Goal: Task Accomplishment & Management: Manage account settings

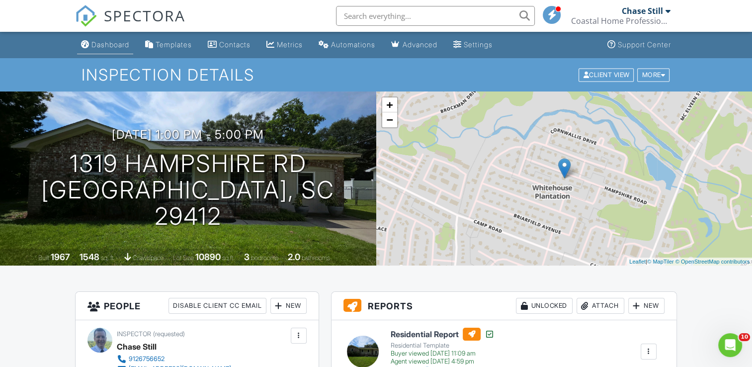
click at [115, 48] on div "Dashboard" at bounding box center [110, 44] width 38 height 8
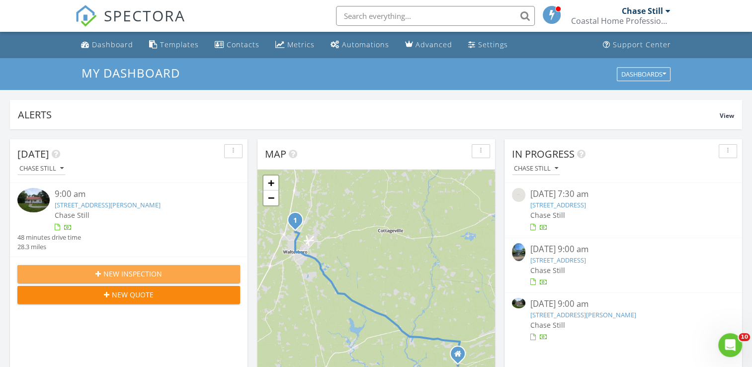
click at [131, 275] on span "New Inspection" at bounding box center [132, 273] width 59 height 10
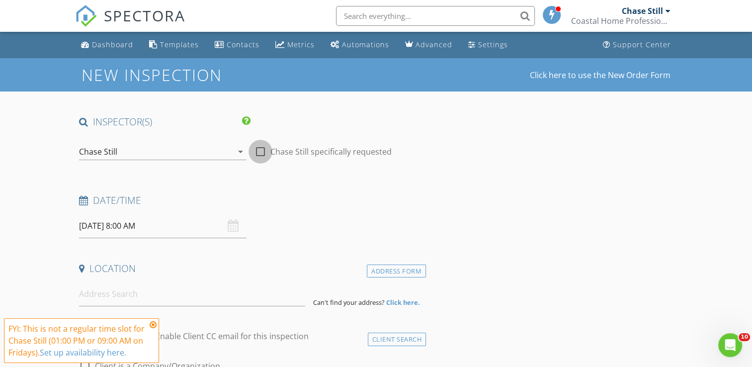
click at [265, 151] on div at bounding box center [260, 151] width 17 height 17
checkbox input "true"
click at [153, 325] on icon at bounding box center [153, 325] width 7 height 8
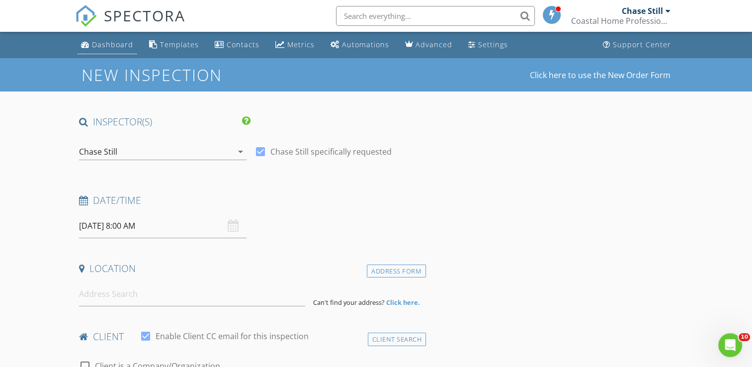
click at [109, 51] on link "Dashboard" at bounding box center [107, 45] width 60 height 18
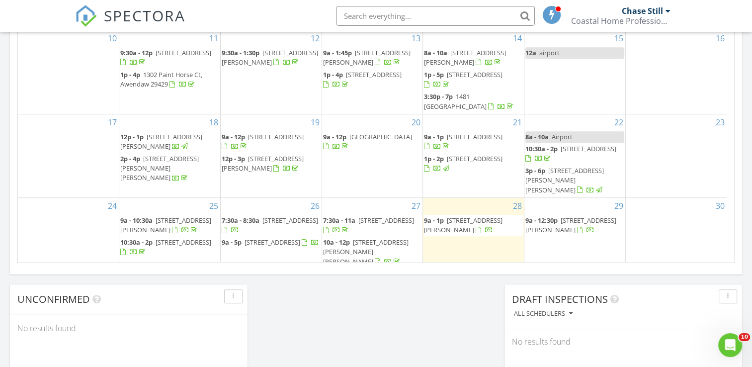
scroll to position [649, 0]
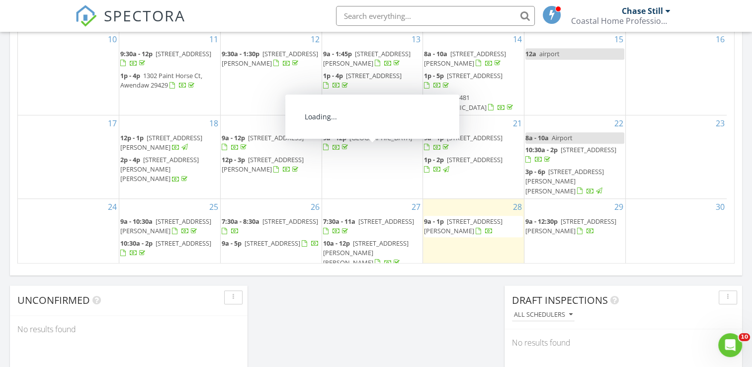
click at [364, 142] on span "[GEOGRAPHIC_DATA]" at bounding box center [380, 137] width 63 height 9
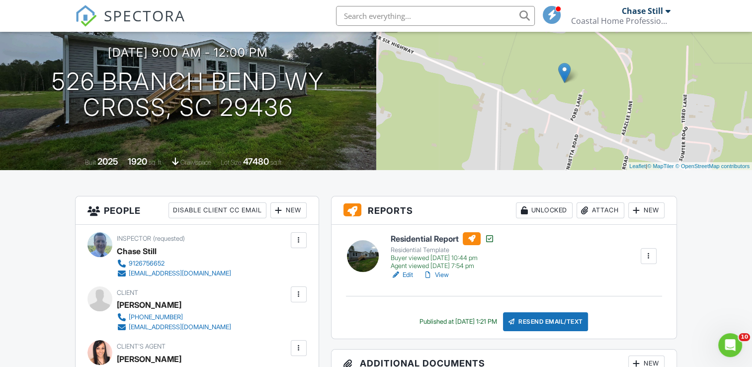
scroll to position [100, 0]
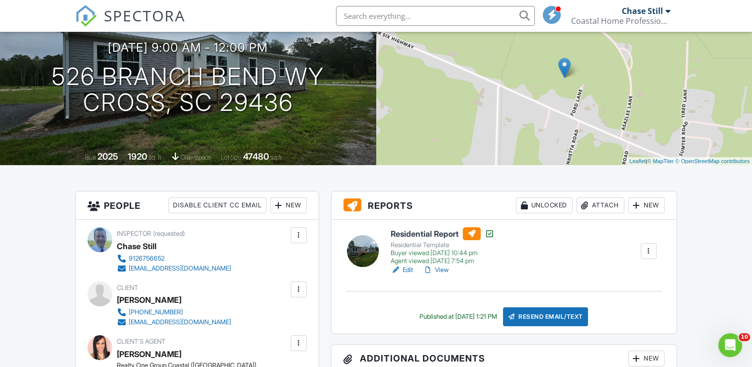
click at [443, 271] on link "View" at bounding box center [436, 270] width 26 height 10
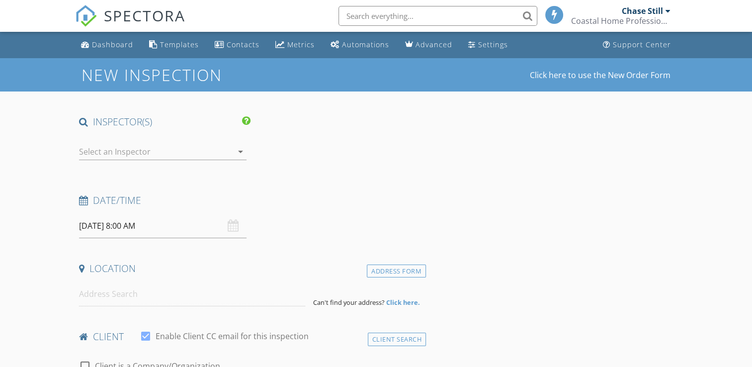
type input "[PERSON_NAME]"
type input "[EMAIL_ADDRESS][DOMAIN_NAME]"
type input "[PHONE_NUMBER]"
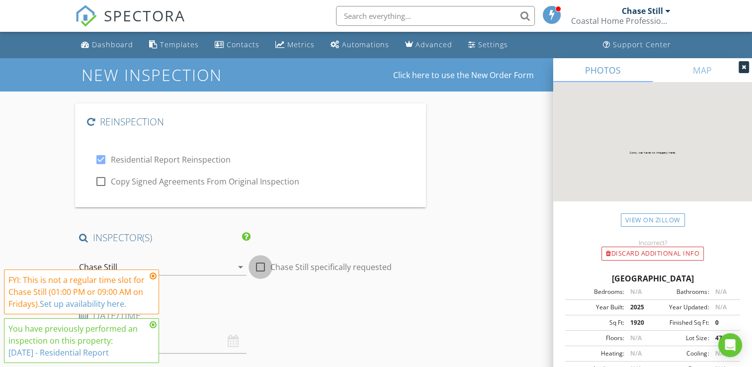
click at [260, 265] on div at bounding box center [260, 266] width 17 height 17
checkbox input "true"
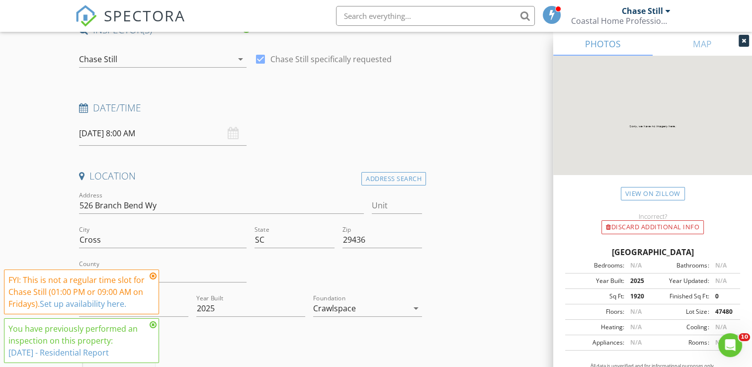
click at [153, 274] on icon at bounding box center [153, 276] width 7 height 8
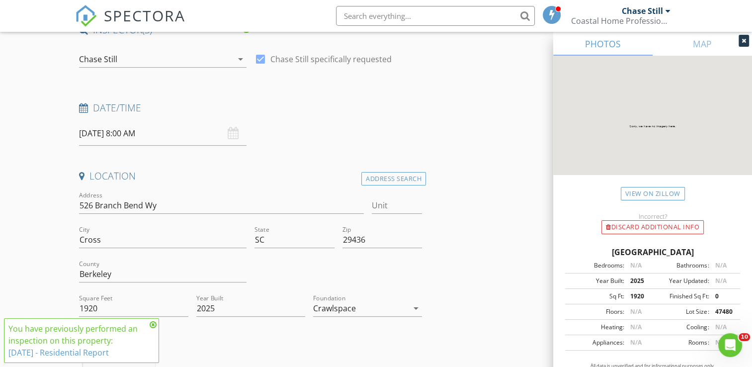
click at [154, 326] on icon at bounding box center [153, 325] width 7 height 8
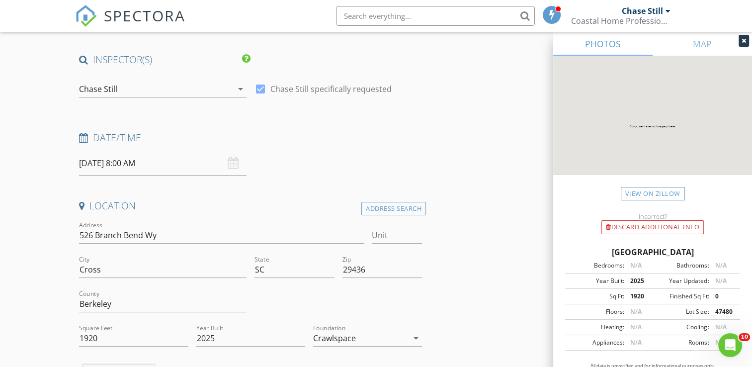
scroll to position [177, 0]
click at [169, 168] on input "08/29/2025 8:00 AM" at bounding box center [163, 164] width 168 height 24
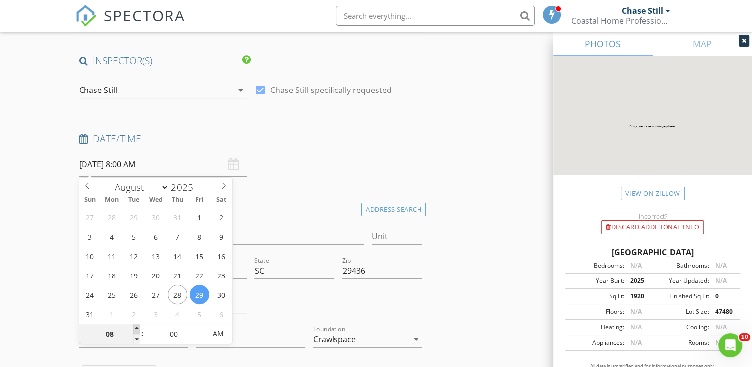
type input "08/29/2025 9:00 AM"
type input "09"
click at [137, 330] on span at bounding box center [136, 329] width 7 height 10
type input "08/29/2025 10:00 AM"
type input "10"
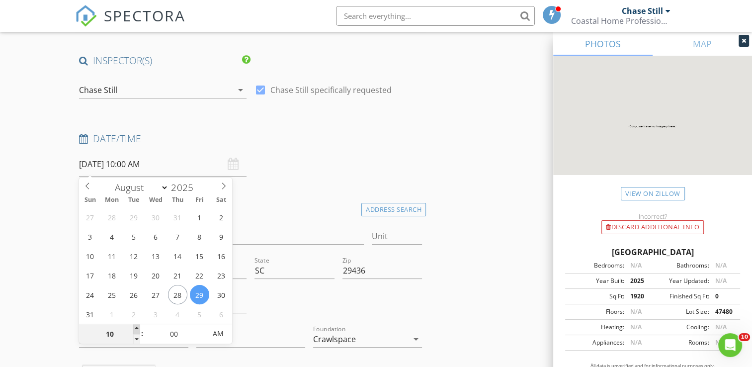
click at [137, 330] on span at bounding box center [136, 329] width 7 height 10
type input "08/29/2025 11:00 AM"
type input "11"
click at [137, 330] on span at bounding box center [136, 329] width 7 height 10
type input "08/29/2025 12:00 PM"
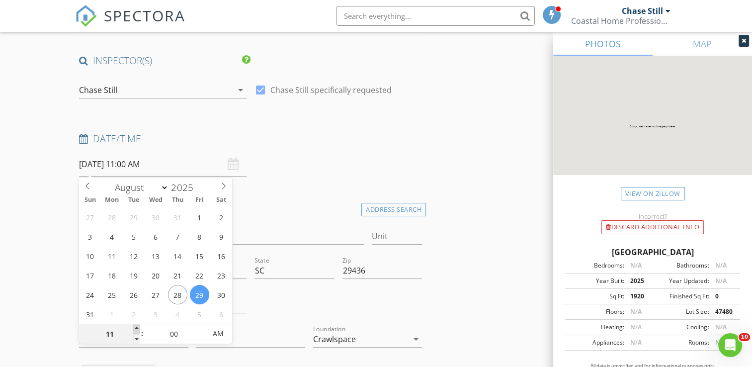
type input "12"
click at [137, 330] on span at bounding box center [136, 329] width 7 height 10
type input "08/29/2025 1:00 PM"
type input "01"
click at [137, 330] on span at bounding box center [136, 329] width 7 height 10
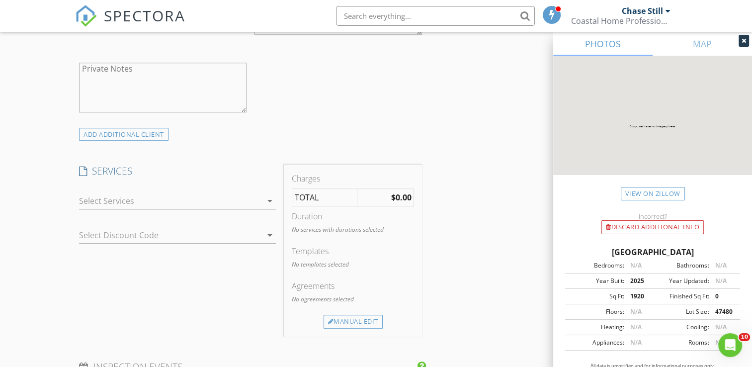
scroll to position [798, 0]
click at [128, 205] on div at bounding box center [170, 201] width 183 height 16
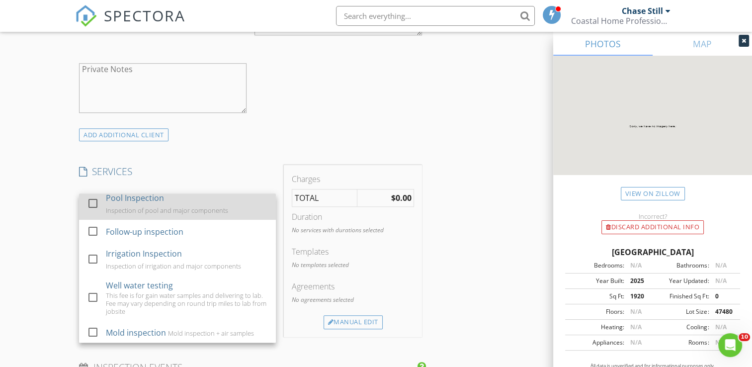
scroll to position [78, 0]
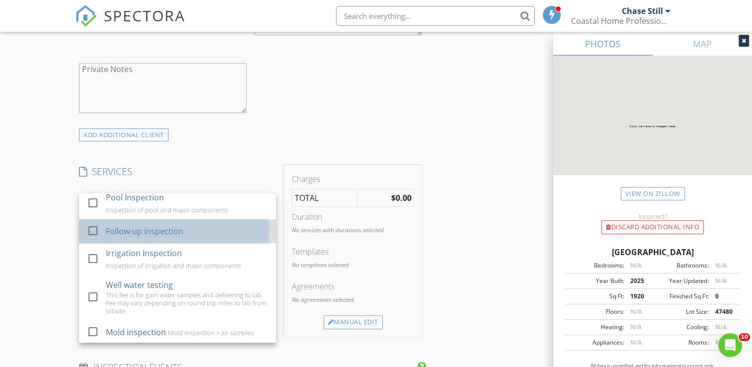
click at [117, 225] on div "Follow-up inspection" at bounding box center [145, 231] width 78 height 12
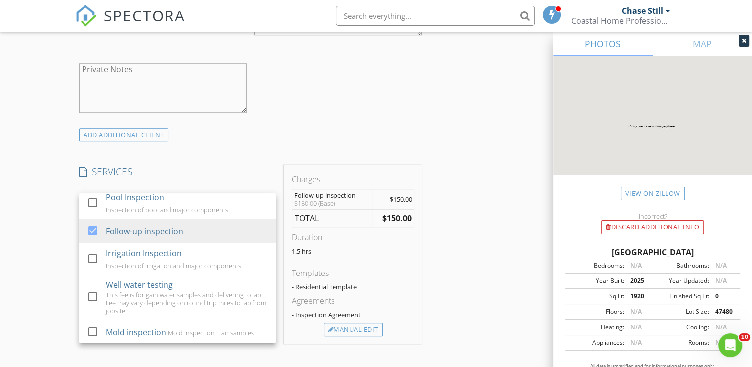
click at [16, 224] on div "New Inspection Click here to use the New Order Form Reinspection check_box Resi…" at bounding box center [376, 290] width 752 height 2060
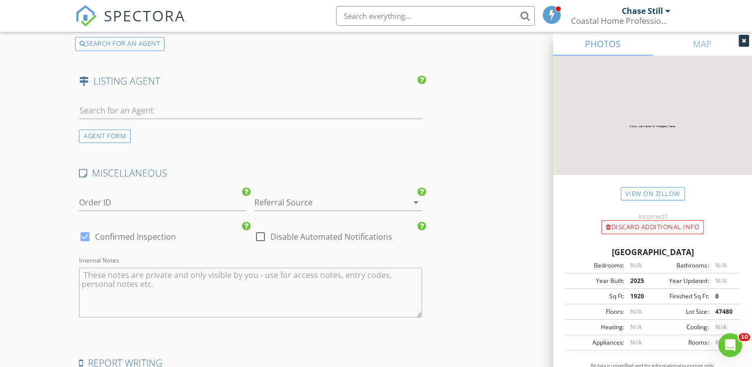
scroll to position [1606, 0]
click at [290, 201] on div at bounding box center [325, 203] width 140 height 16
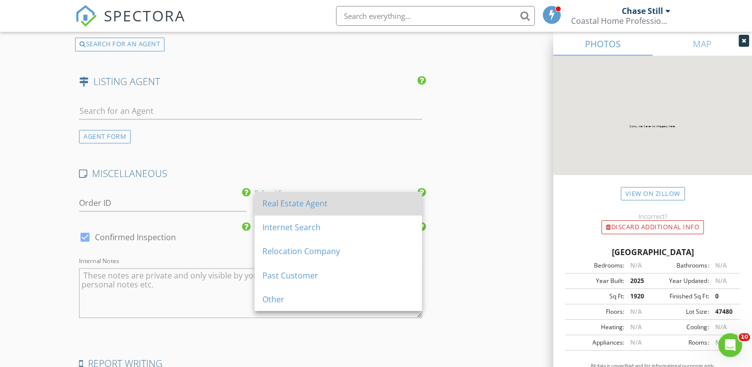
click at [287, 210] on div "Real Estate Agent" at bounding box center [338, 203] width 152 height 24
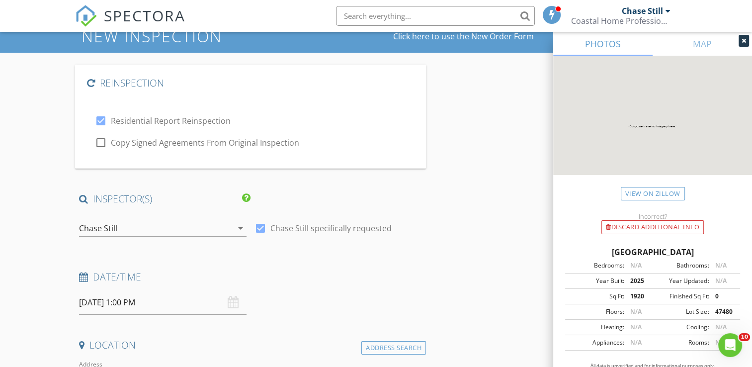
scroll to position [0, 0]
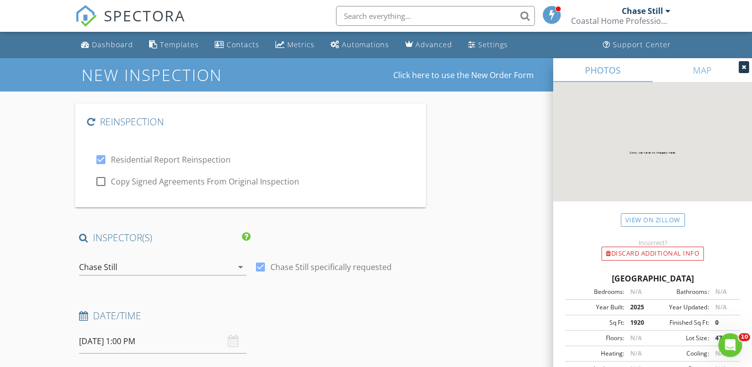
click at [744, 69] on icon at bounding box center [744, 67] width 4 height 6
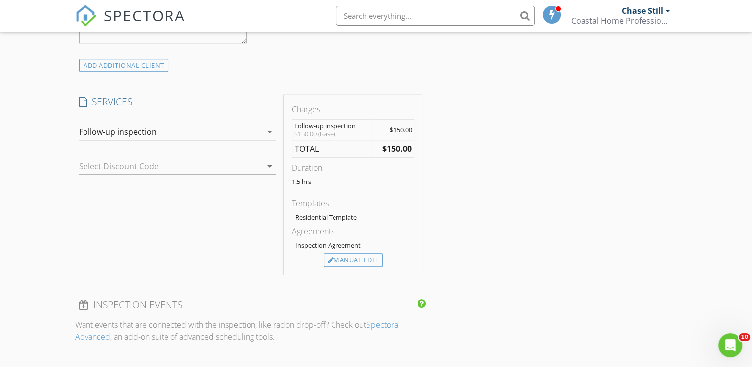
scroll to position [868, 0]
click at [349, 259] on div "Manual Edit" at bounding box center [353, 260] width 59 height 14
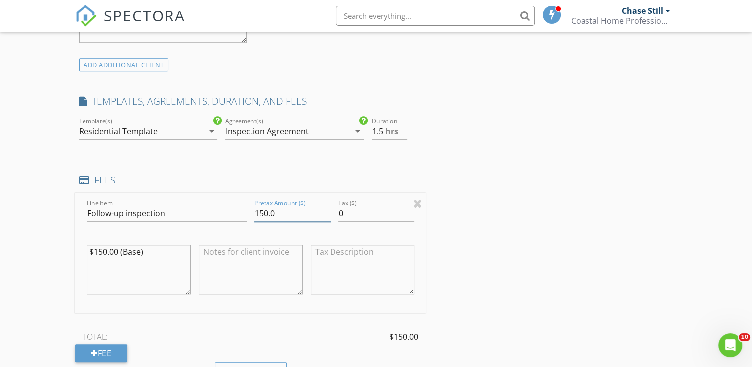
click at [267, 217] on input "150.0" at bounding box center [293, 213] width 76 height 16
type input "195.0"
click at [453, 263] on div "Reinspection check_box Residential Report Reinspection check_box_outline_blank …" at bounding box center [375, 281] width 601 height 2092
drag, startPoint x: 127, startPoint y: 251, endPoint x: 82, endPoint y: 253, distance: 45.8
click at [82, 253] on div "Line Item Follow-up inspection Pretax Amount ($) 195.0 Tax ($) 0 $150.00 (Base)" at bounding box center [250, 253] width 351 height 120
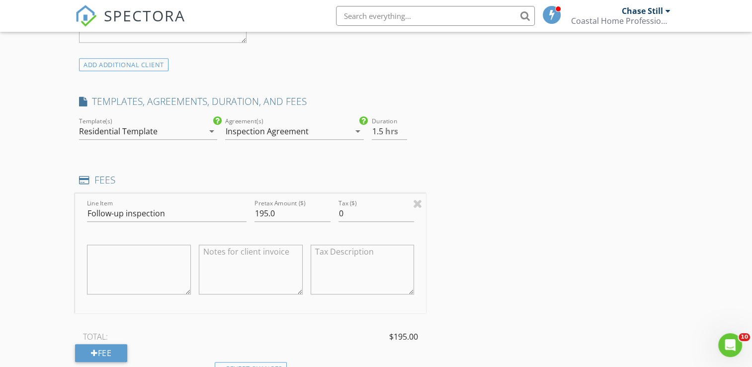
click at [27, 222] on div "New Inspection Click here to use the New Order Form Reinspection check_box Resi…" at bounding box center [376, 270] width 752 height 2161
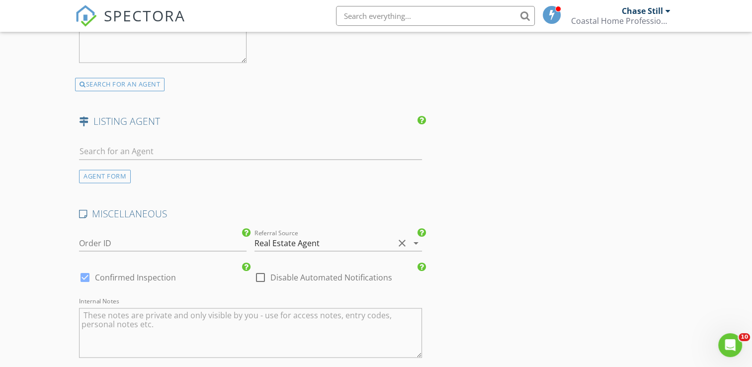
scroll to position [1849, 0]
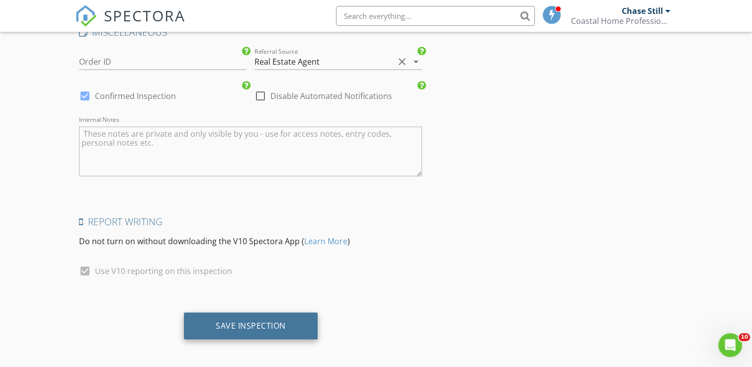
click at [243, 321] on div "Save Inspection" at bounding box center [251, 325] width 70 height 10
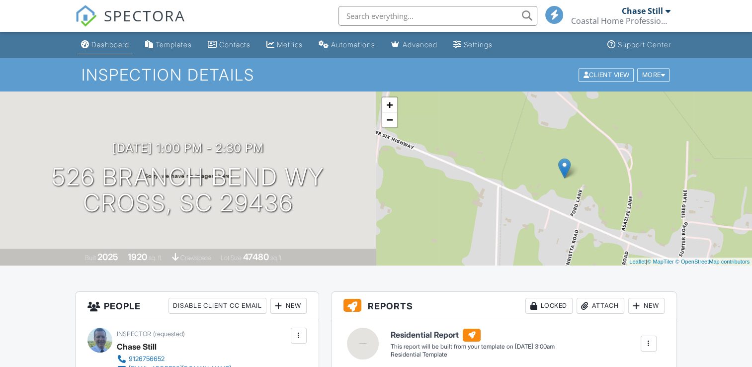
click at [113, 48] on div "Dashboard" at bounding box center [110, 44] width 38 height 8
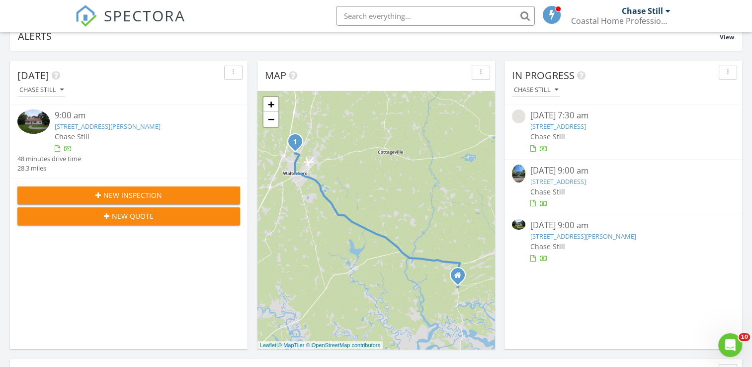
scroll to position [77, 0]
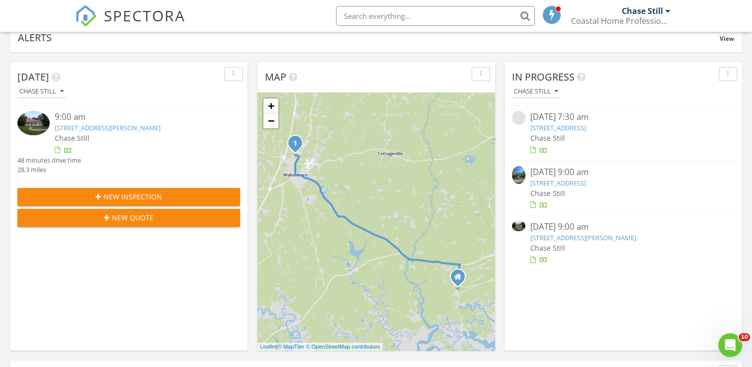
click at [140, 193] on span "New Inspection" at bounding box center [132, 196] width 59 height 10
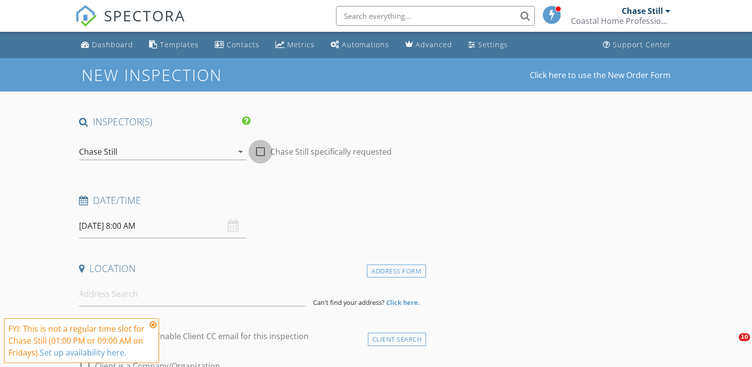
click at [263, 154] on div at bounding box center [260, 151] width 17 height 17
checkbox input "true"
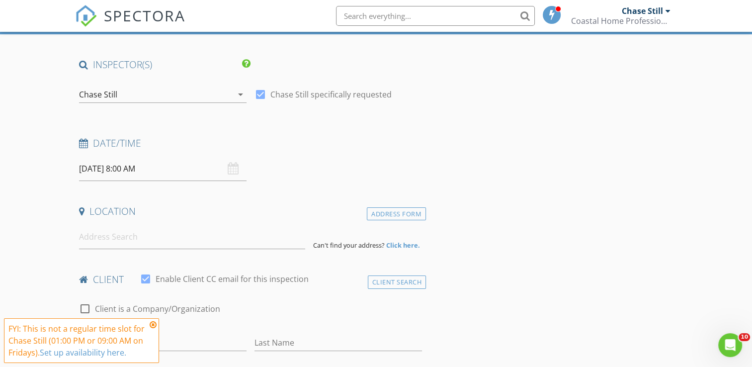
scroll to position [61, 0]
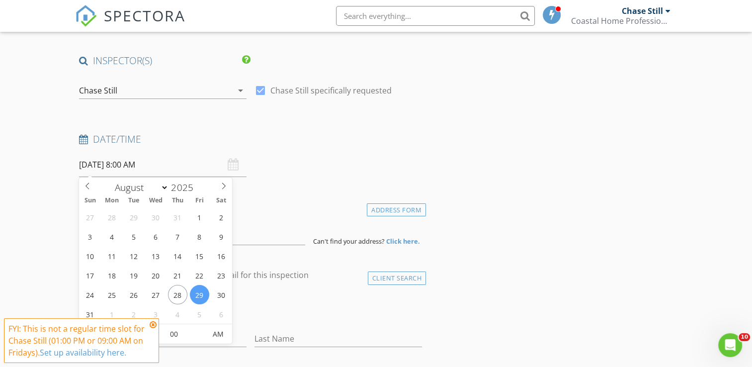
click at [170, 171] on input "08/29/2025 8:00 AM" at bounding box center [163, 165] width 168 height 24
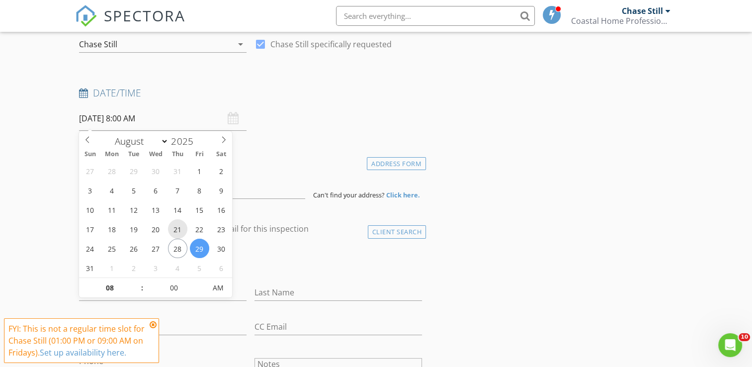
scroll to position [109, 0]
select select "8"
type input "09/03/2025 8:00 AM"
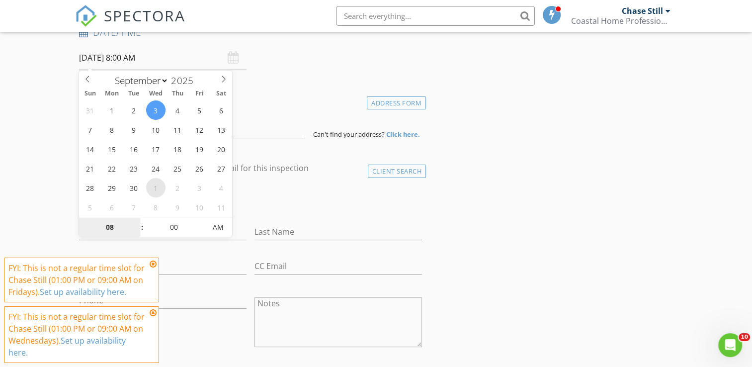
scroll to position [169, 0]
type input "09"
type input "09/03/2025 9:00 AM"
click at [137, 220] on span at bounding box center [136, 222] width 7 height 10
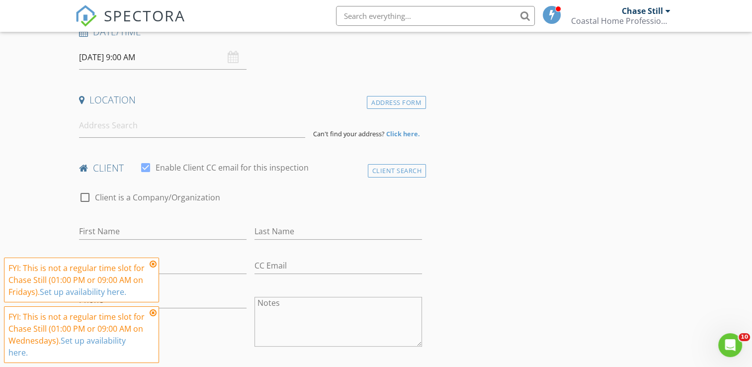
scroll to position [0, 0]
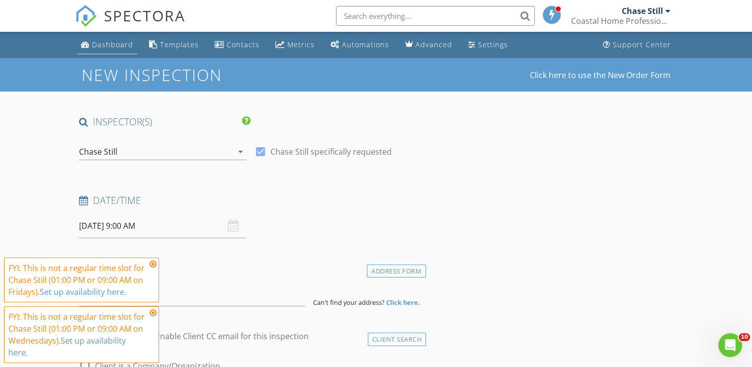
click at [98, 45] on div "Dashboard" at bounding box center [112, 44] width 41 height 9
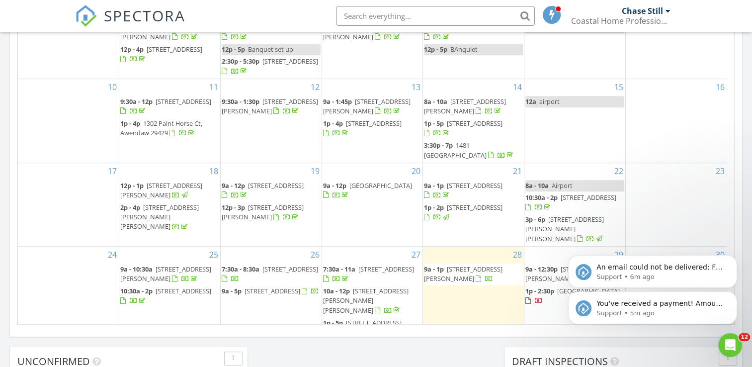
click at [732, 294] on icon "Dismiss notification" at bounding box center [734, 294] width 4 height 4
click at [733, 296] on icon "Dismiss notification" at bounding box center [734, 293] width 5 height 5
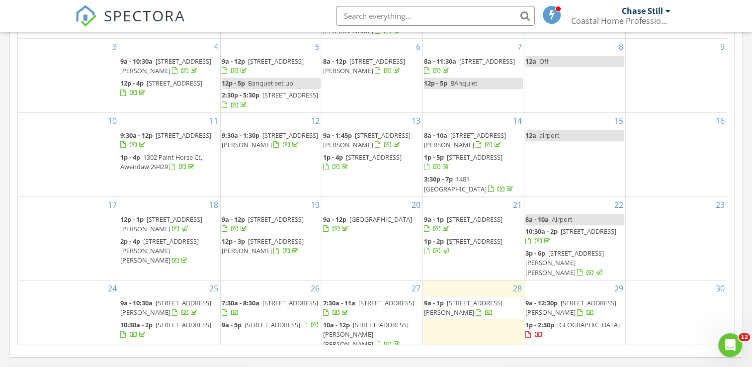
scroll to position [567, 0]
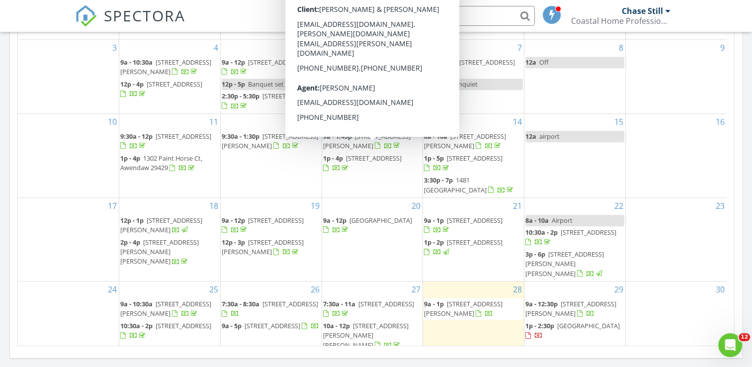
click at [368, 150] on span "122 Riley Farms Ct, Summerville 29486" at bounding box center [366, 141] width 87 height 18
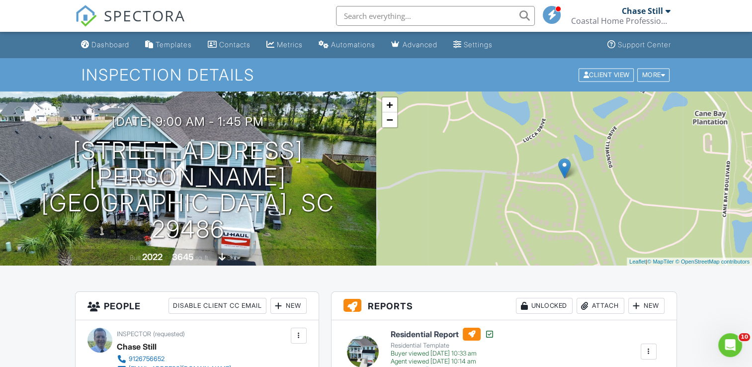
click at [109, 47] on div "Dashboard" at bounding box center [110, 44] width 38 height 8
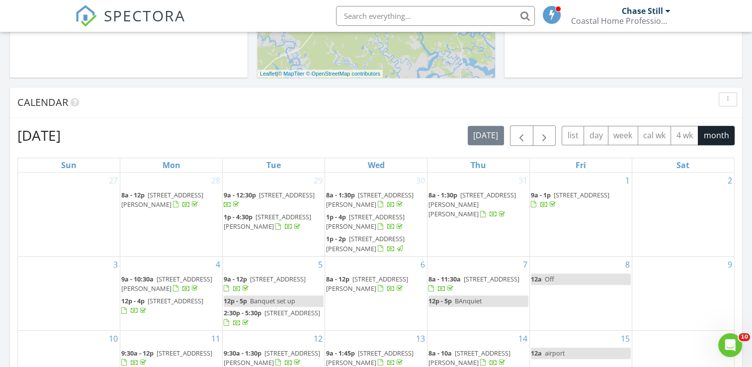
scroll to position [401, 0]
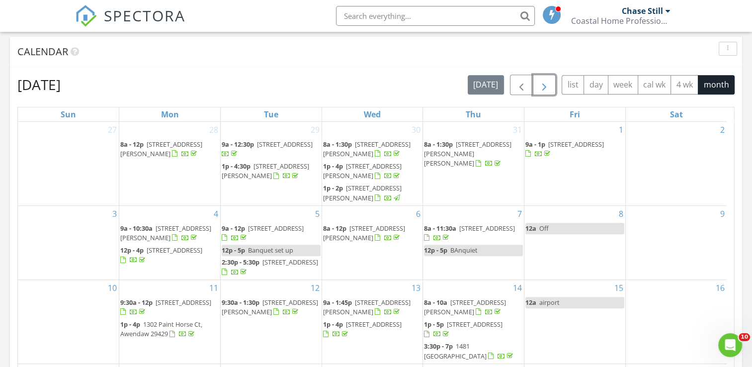
click at [539, 83] on span "button" at bounding box center [544, 85] width 12 height 12
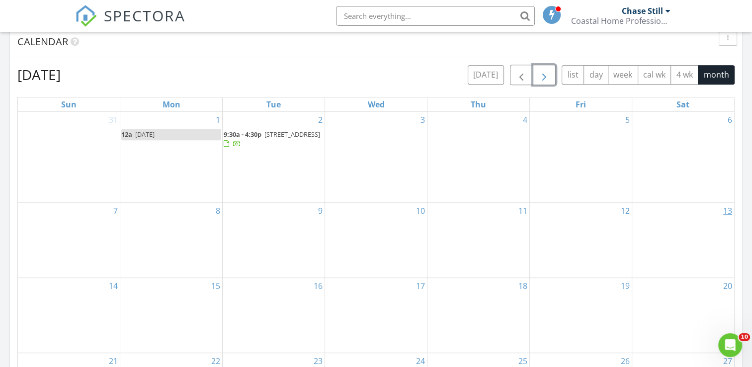
scroll to position [415, 0]
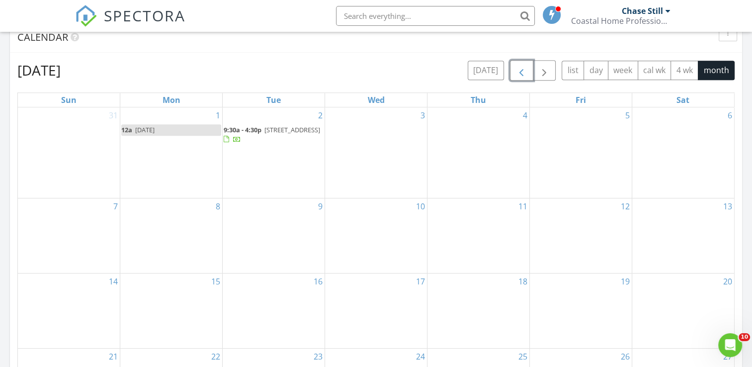
click at [517, 75] on span "button" at bounding box center [522, 71] width 12 height 12
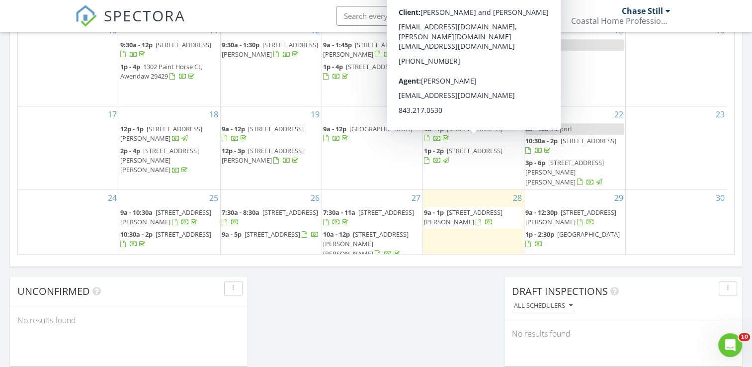
scroll to position [626, 0]
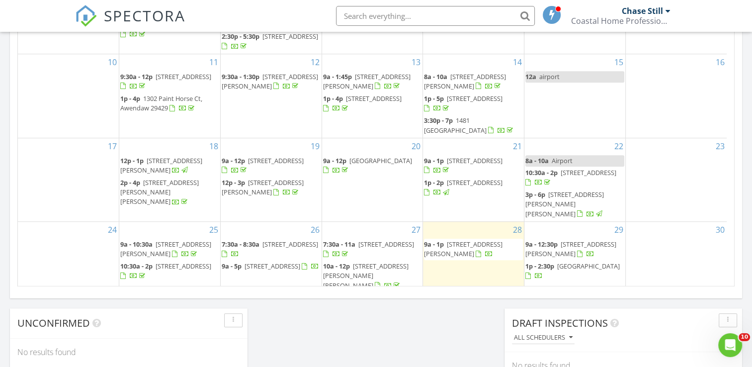
click at [368, 90] on span "122 Riley Farms Ct, Summerville 29486" at bounding box center [366, 81] width 87 height 18
